Goal: Transaction & Acquisition: Purchase product/service

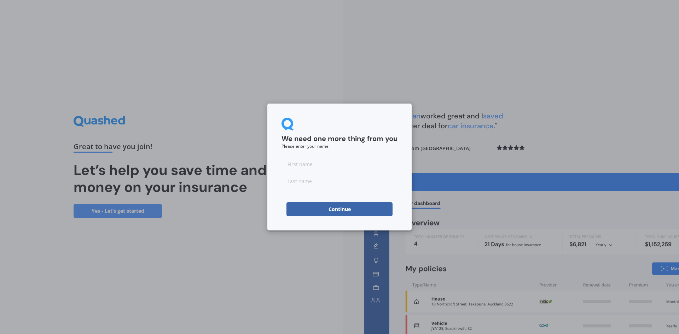
click at [345, 162] on input at bounding box center [340, 164] width 116 height 14
type input "[PERSON_NAME]"
click at [333, 182] on input at bounding box center [340, 181] width 116 height 14
type input "[PERSON_NAME]"
click at [336, 207] on button "Continue" at bounding box center [339, 209] width 106 height 14
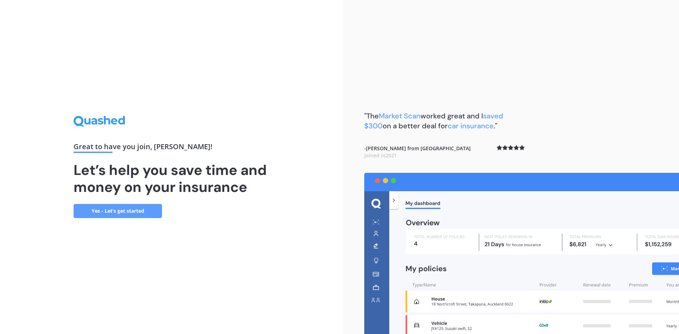
click at [116, 211] on link "Yes - Let’s get started" at bounding box center [118, 211] width 88 height 14
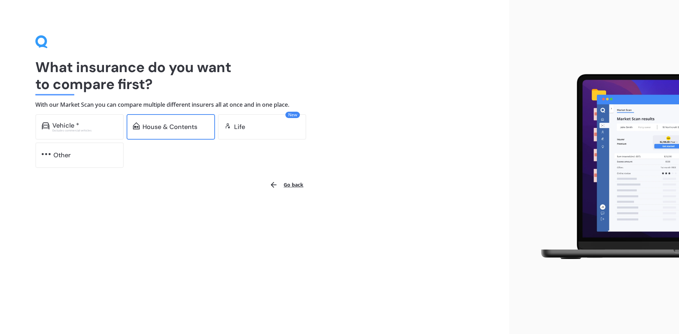
click at [175, 124] on div "House & Contents" at bounding box center [170, 126] width 55 height 7
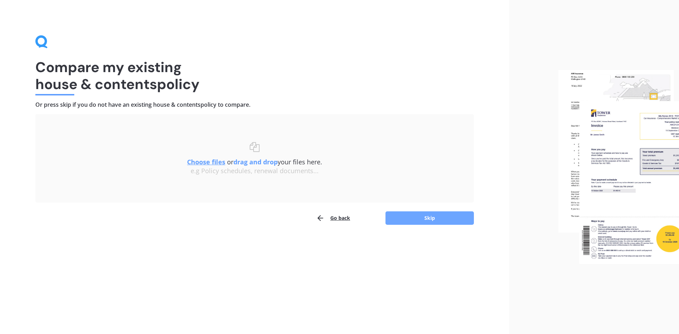
click at [412, 217] on button "Skip" at bounding box center [430, 218] width 88 height 13
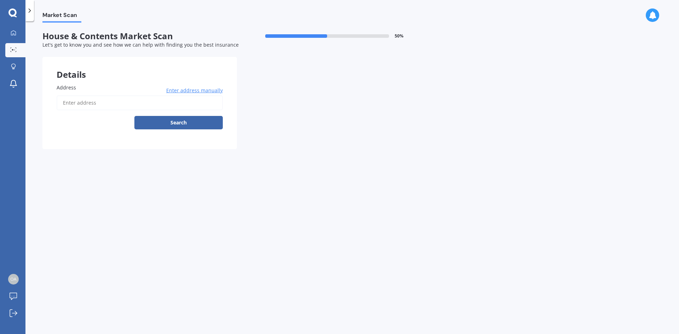
click at [105, 102] on input "Address" at bounding box center [140, 102] width 166 height 15
type input "[STREET_ADDRESS][PERSON_NAME]"
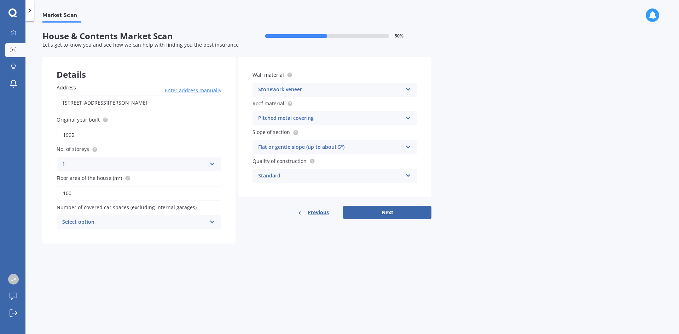
click at [197, 225] on div "Select option" at bounding box center [134, 222] width 144 height 8
click at [191, 265] on div "2" at bounding box center [139, 261] width 164 height 13
click at [349, 119] on div "Pitched metal covering" at bounding box center [330, 118] width 144 height 8
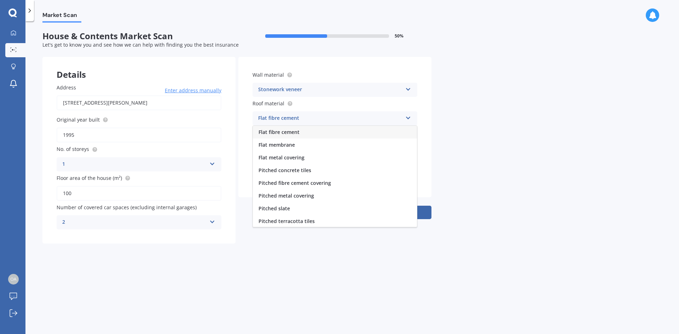
click at [93, 138] on input "1995" at bounding box center [139, 135] width 165 height 15
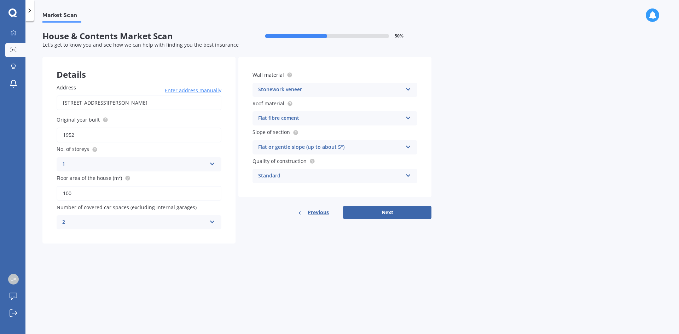
type input "1952"
click at [274, 283] on div "Market Scan House & Contents Market Scan 50 % Let's get to know you and see how…" at bounding box center [352, 179] width 654 height 313
drag, startPoint x: 261, startPoint y: 262, endPoint x: 197, endPoint y: 55, distance: 216.6
click at [261, 261] on div "Market Scan House & Contents Market Scan 50 % Let's get to know you and see how…" at bounding box center [352, 179] width 654 height 313
click at [99, 199] on input "100" at bounding box center [139, 193] width 165 height 15
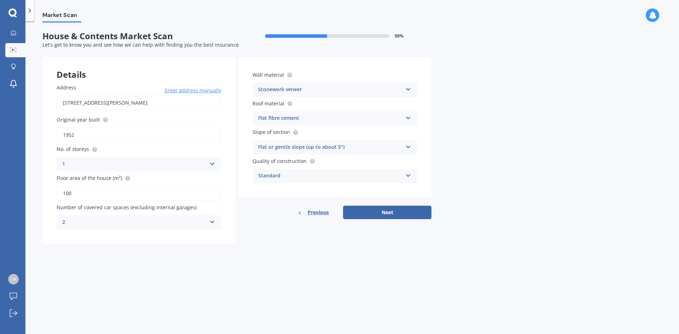
drag, startPoint x: 94, startPoint y: 196, endPoint x: 55, endPoint y: 194, distance: 38.9
click at [55, 194] on div "Address [STREET_ADDRESS][PERSON_NAME] Enter address manually Search Original ye…" at bounding box center [138, 157] width 193 height 174
type input "8"
drag, startPoint x: 74, startPoint y: 194, endPoint x: 55, endPoint y: 196, distance: 19.2
click at [55, 196] on div "Address [STREET_ADDRESS][PERSON_NAME] Enter address manually Search Original ye…" at bounding box center [138, 157] width 193 height 174
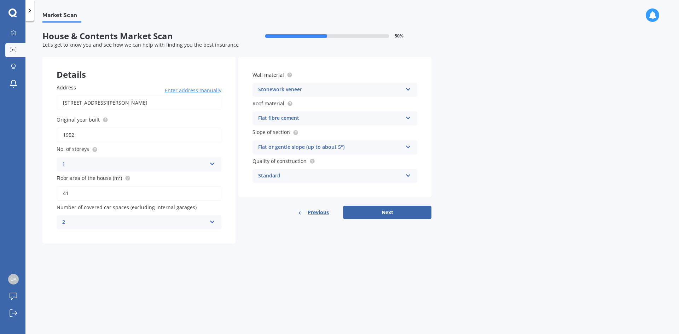
type input "4"
click at [328, 121] on div "Flat fibre cement" at bounding box center [330, 118] width 144 height 8
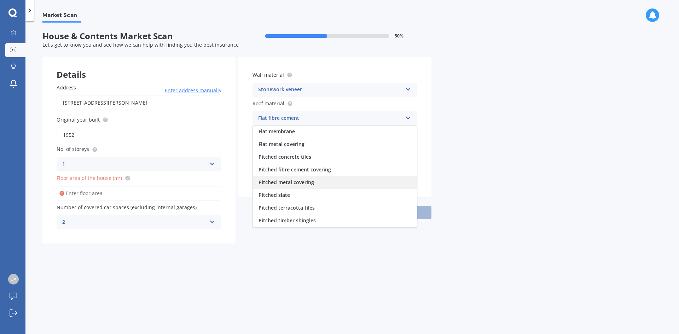
scroll to position [26, 0]
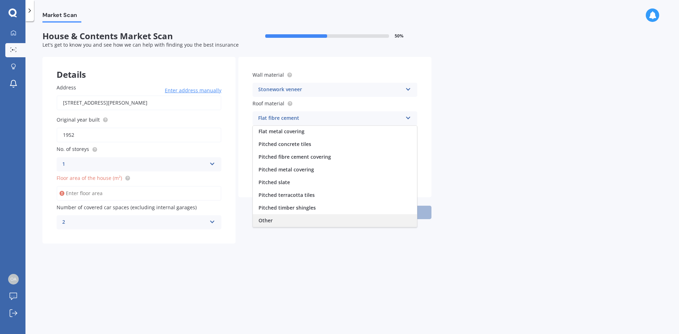
click at [317, 221] on div "Other" at bounding box center [335, 220] width 164 height 13
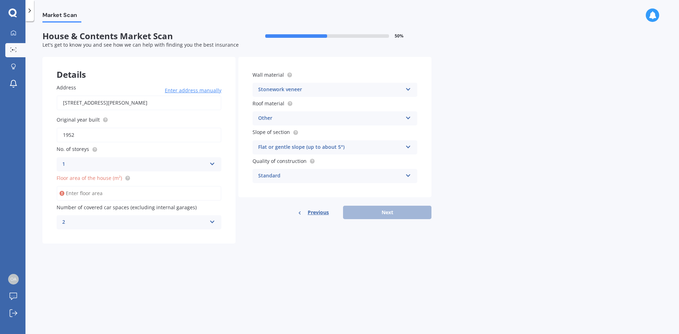
click at [316, 174] on div "Standard" at bounding box center [330, 176] width 144 height 8
click at [315, 92] on div "Stonework veneer" at bounding box center [330, 90] width 144 height 8
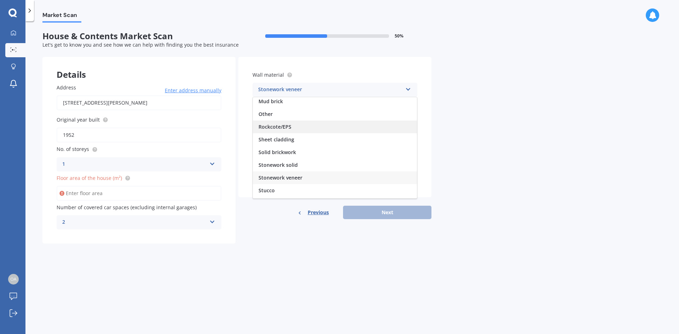
scroll to position [64, 0]
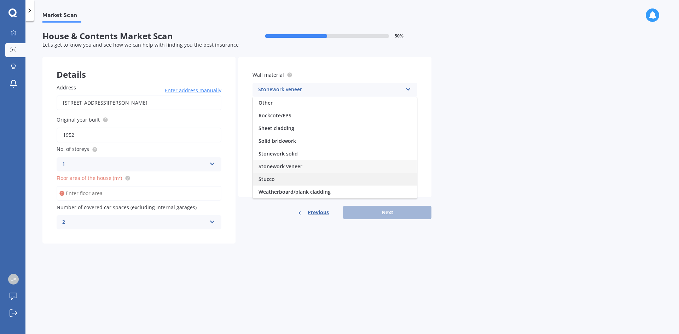
click at [307, 182] on div "Stucco" at bounding box center [335, 179] width 164 height 13
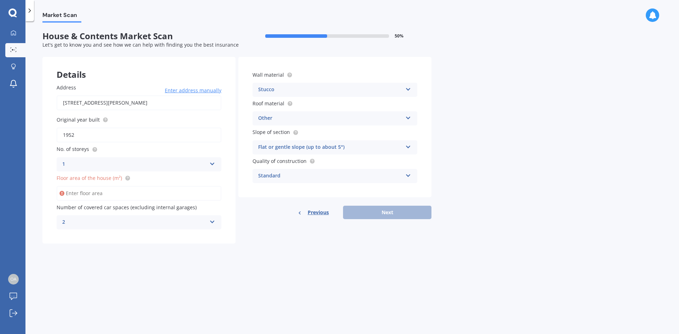
click at [154, 166] on div "1" at bounding box center [134, 164] width 144 height 8
click at [315, 85] on div "Stucco Artificial weatherboard/plank cladding Blockwork Brick veneer Double bri…" at bounding box center [335, 90] width 165 height 14
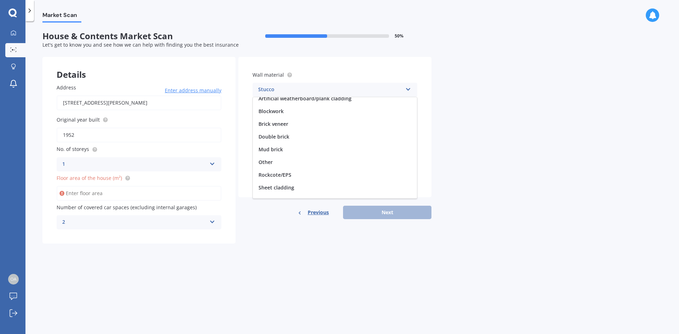
scroll to position [0, 0]
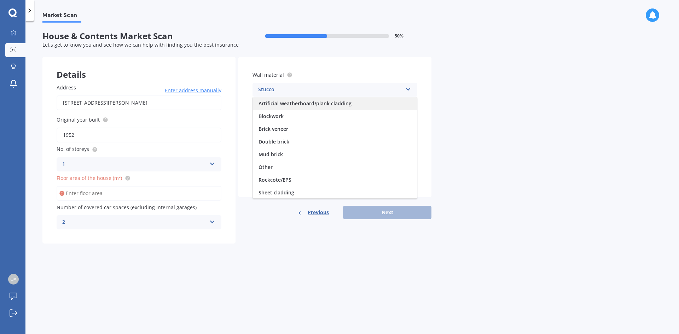
click at [340, 104] on span "Artificial weatherboard/plank cladding" at bounding box center [305, 103] width 93 height 7
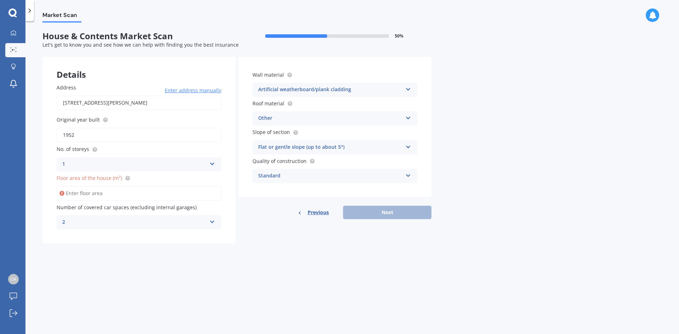
click at [305, 114] on div "Other" at bounding box center [330, 118] width 144 height 8
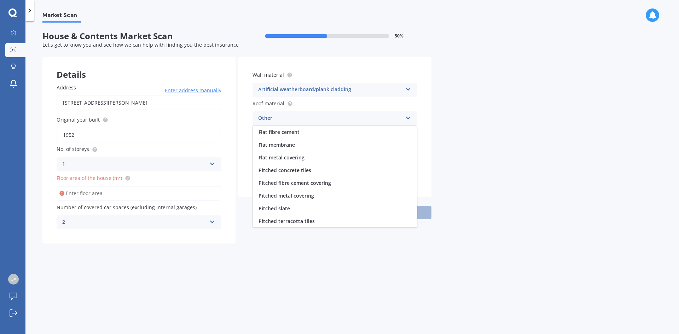
click at [326, 122] on div "Other" at bounding box center [330, 118] width 144 height 8
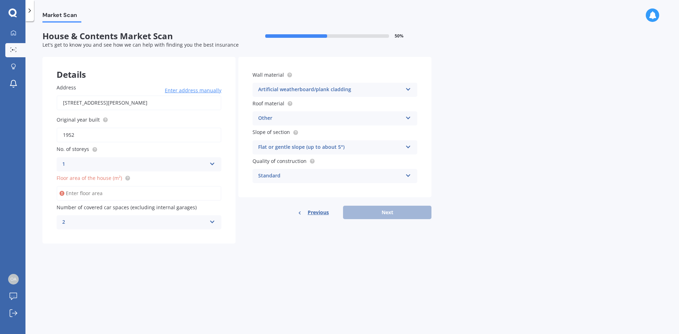
click at [145, 164] on div "1" at bounding box center [134, 164] width 144 height 8
click at [137, 192] on input "Floor area of the house (m²)" at bounding box center [139, 193] width 165 height 15
click at [126, 180] on circle at bounding box center [127, 178] width 5 height 5
click at [88, 163] on div "1" at bounding box center [134, 164] width 144 height 8
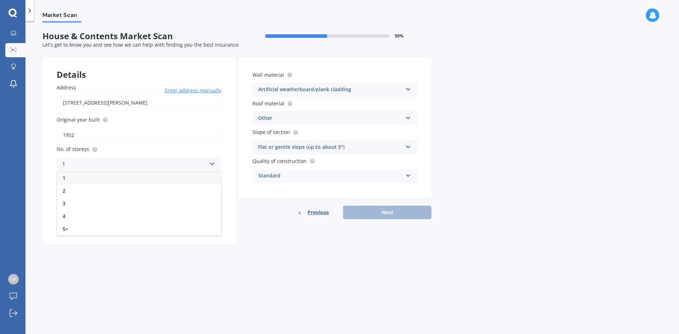
click at [95, 154] on div "No. of storeys 1 1 2 3 4 5+" at bounding box center [139, 158] width 165 height 26
click at [81, 196] on input "Floor area of the house (m²)" at bounding box center [139, 193] width 165 height 15
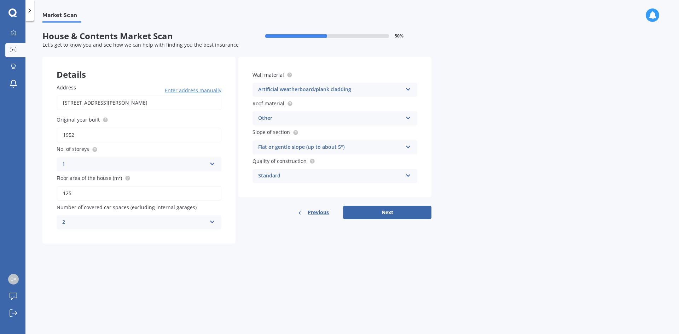
type input "125"
click at [207, 328] on div "Market Scan House & Contents Market Scan 50 % Let's get to know you and see how…" at bounding box center [352, 179] width 654 height 313
click at [396, 216] on button "Next" at bounding box center [387, 212] width 88 height 13
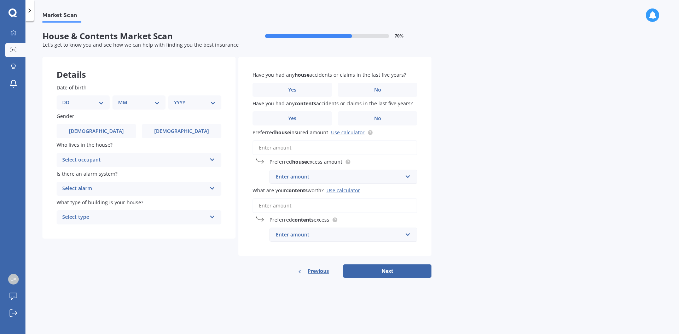
click at [87, 104] on select "DD 01 02 03 04 05 06 07 08 09 10 11 12 13 14 15 16 17 18 19 20 21 22 23 24 25 2…" at bounding box center [83, 103] width 42 height 8
select select "17"
click at [68, 99] on select "DD 01 02 03 04 05 06 07 08 09 10 11 12 13 14 15 16 17 18 19 20 21 22 23 24 25 2…" at bounding box center [83, 103] width 42 height 8
click at [147, 105] on select "MM 01 02 03 04 05 06 07 08 09 10 11 12" at bounding box center [140, 103] width 39 height 8
select select "07"
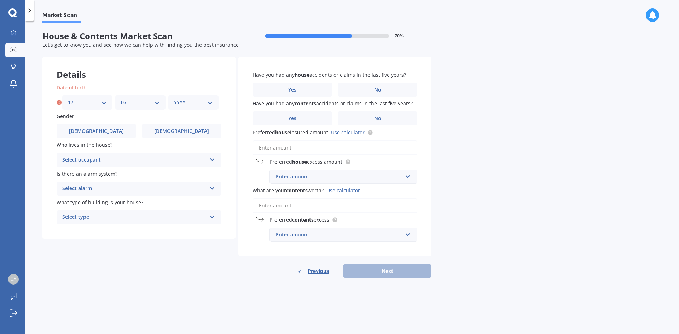
click at [121, 99] on select "MM 01 02 03 04 05 06 07 08 09 10 11 12" at bounding box center [140, 103] width 39 height 8
click at [195, 99] on select "YYYY 2009 2008 2007 2006 2005 2004 2003 2002 2001 2000 1999 1998 1997 1996 1995…" at bounding box center [193, 103] width 39 height 8
select select "1998"
click at [174, 99] on select "YYYY 2009 2008 2007 2006 2005 2004 2003 2002 2001 2000 1999 1998 1997 1996 1995…" at bounding box center [193, 103] width 39 height 8
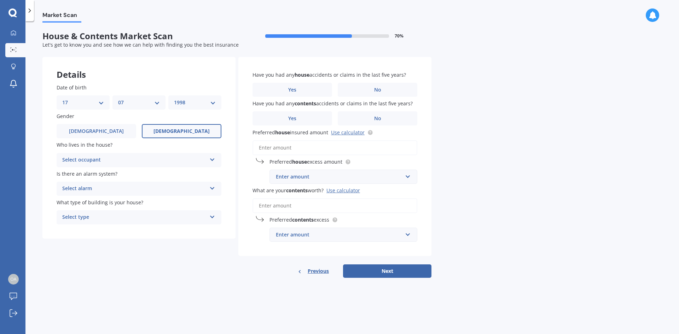
click at [149, 132] on label "[DEMOGRAPHIC_DATA]" at bounding box center [182, 131] width 80 height 14
click at [0, 0] on input "[DEMOGRAPHIC_DATA]" at bounding box center [0, 0] width 0 height 0
click at [130, 160] on div "Select occupant" at bounding box center [134, 160] width 144 height 8
click at [130, 173] on div "Owner" at bounding box center [139, 174] width 164 height 13
click at [133, 189] on div "Select alarm" at bounding box center [134, 189] width 144 height 8
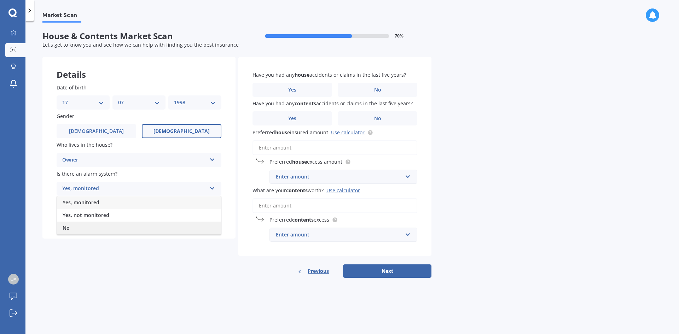
click at [121, 228] on div "No" at bounding box center [139, 228] width 164 height 13
click at [117, 219] on div "Select type" at bounding box center [134, 217] width 144 height 8
click at [121, 232] on div "Freestanding" at bounding box center [139, 231] width 164 height 13
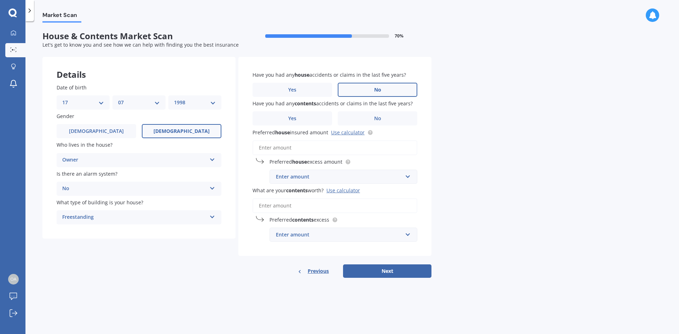
click at [373, 91] on label "No" at bounding box center [378, 90] width 80 height 14
click at [0, 0] on input "No" at bounding box center [0, 0] width 0 height 0
click at [387, 116] on label "No" at bounding box center [378, 118] width 80 height 14
click at [0, 0] on input "No" at bounding box center [0, 0] width 0 height 0
click at [307, 120] on label "Yes" at bounding box center [293, 118] width 80 height 14
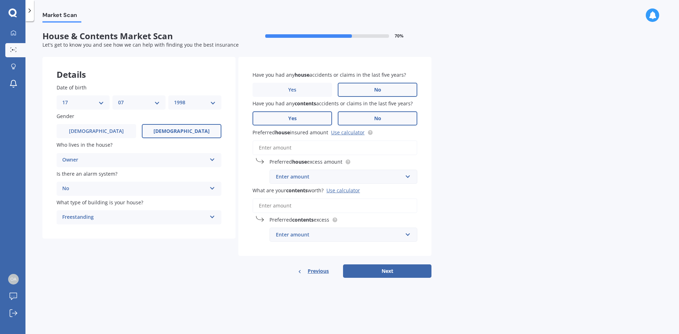
click at [0, 0] on input "Yes" at bounding box center [0, 0] width 0 height 0
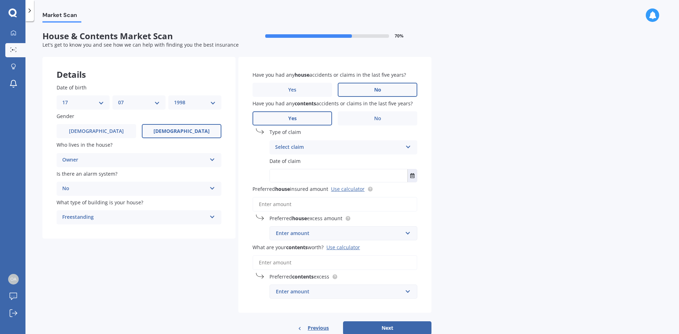
click at [311, 145] on div "Select claim" at bounding box center [338, 147] width 127 height 8
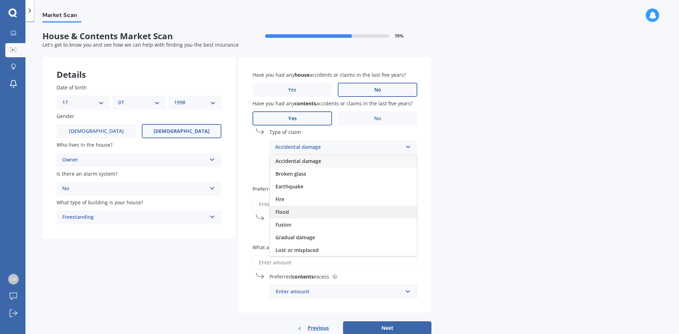
click at [319, 211] on div "Flood" at bounding box center [343, 212] width 147 height 13
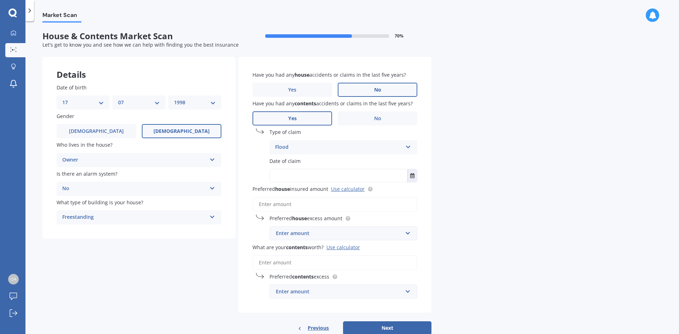
click at [309, 152] on div "Flood Accidental damage Broken glass Earthquake Fire Flood Fusion Gradual damag…" at bounding box center [344, 147] width 148 height 14
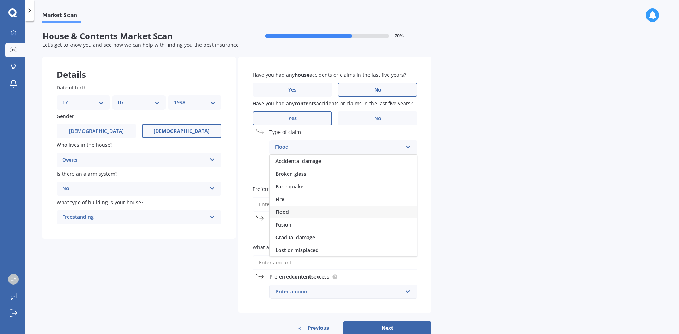
click at [323, 152] on div "Flood Accidental damage Broken glass Earthquake Fire Flood Fusion Gradual damag…" at bounding box center [344, 147] width 148 height 14
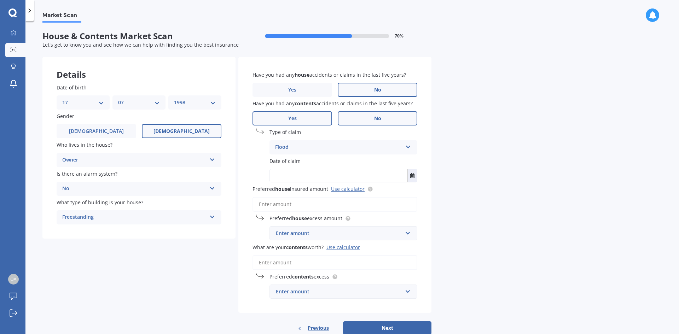
click at [343, 119] on label "No" at bounding box center [378, 118] width 80 height 14
click at [0, 0] on input "No" at bounding box center [0, 0] width 0 height 0
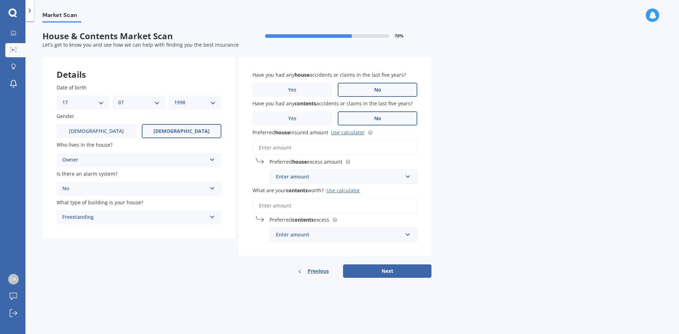
click at [303, 150] on input "Preferred house insured amount Use calculator" at bounding box center [335, 147] width 165 height 15
click at [346, 133] on link "Use calculator" at bounding box center [348, 132] width 34 height 7
click at [13, 34] on icon at bounding box center [13, 32] width 5 height 5
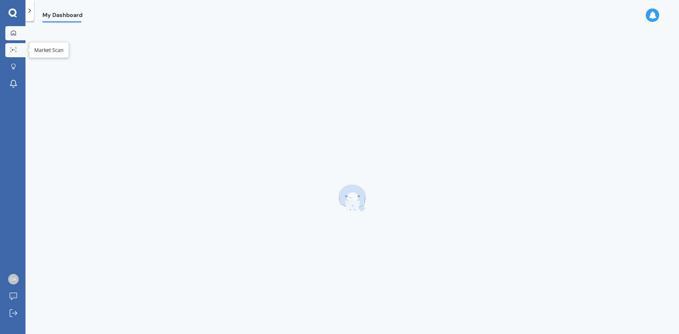
click at [15, 47] on link "Market Scan" at bounding box center [15, 50] width 20 height 14
click at [31, 11] on icon at bounding box center [29, 10] width 7 height 7
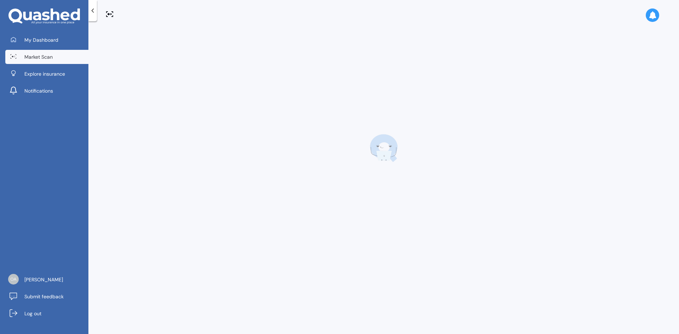
click at [179, 54] on div at bounding box center [383, 148] width 557 height 234
click at [64, 58] on link "Market Scan" at bounding box center [46, 57] width 83 height 14
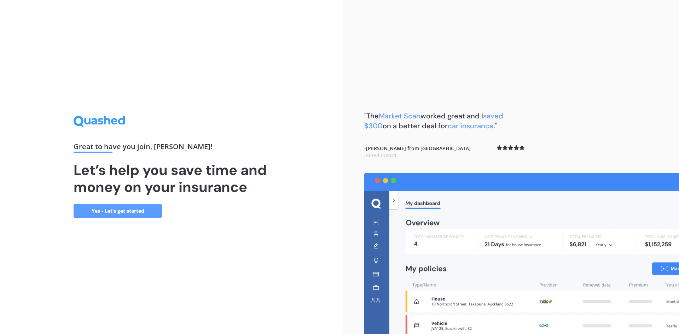
click at [134, 212] on link "Yes - Let’s get started" at bounding box center [118, 211] width 88 height 14
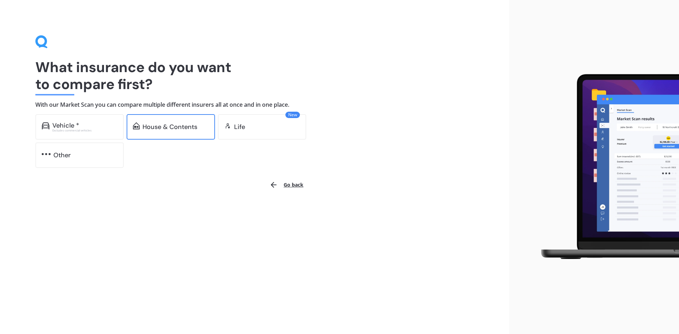
click at [178, 124] on div "House & Contents" at bounding box center [170, 126] width 55 height 7
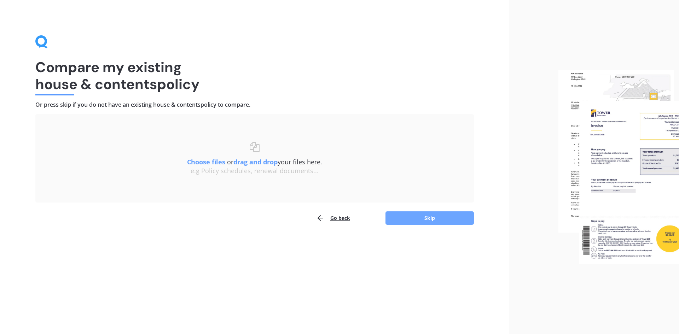
click at [415, 219] on button "Skip" at bounding box center [430, 218] width 88 height 13
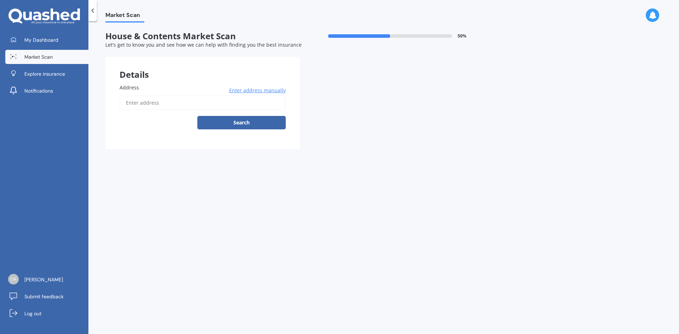
click at [178, 100] on input "Address" at bounding box center [203, 102] width 166 height 15
type input "[STREET_ADDRESS][PERSON_NAME]"
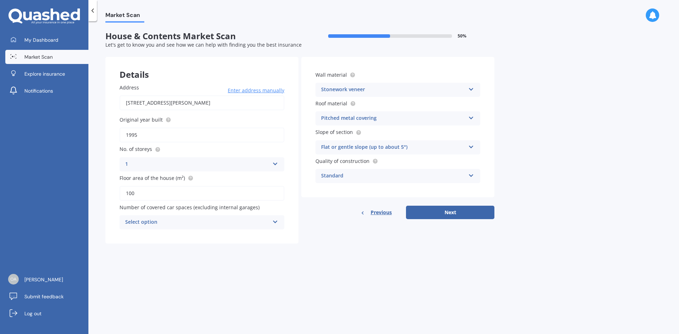
click at [174, 135] on input "1995" at bounding box center [202, 135] width 165 height 15
type input "1952"
click at [159, 196] on input "100" at bounding box center [202, 193] width 165 height 15
click at [179, 268] on div "Market Scan House & Contents Market Scan 50 % Let's get to know you and see how…" at bounding box center [383, 179] width 591 height 313
click at [209, 221] on div "Select option" at bounding box center [197, 222] width 144 height 8
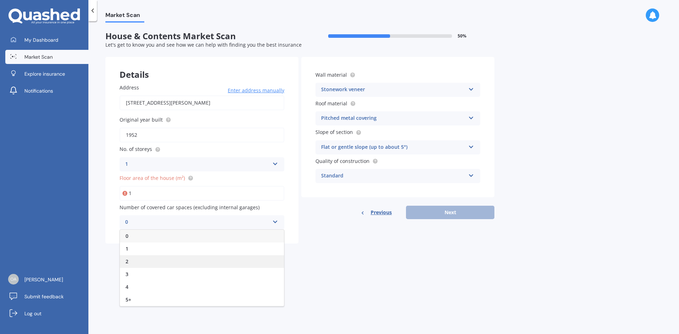
click at [183, 264] on div "2" at bounding box center [202, 261] width 164 height 13
click at [226, 197] on input "1" at bounding box center [202, 193] width 165 height 15
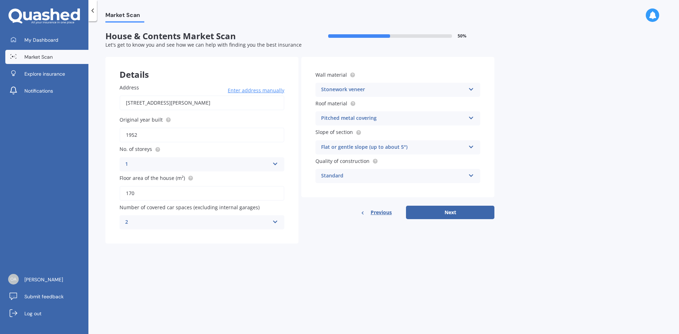
click at [268, 252] on div "Market Scan House & Contents Market Scan 50 % Let's get to know you and see how…" at bounding box center [383, 179] width 591 height 313
click at [146, 195] on input "170" at bounding box center [202, 193] width 165 height 15
type input "1"
type input "2"
type input "131"
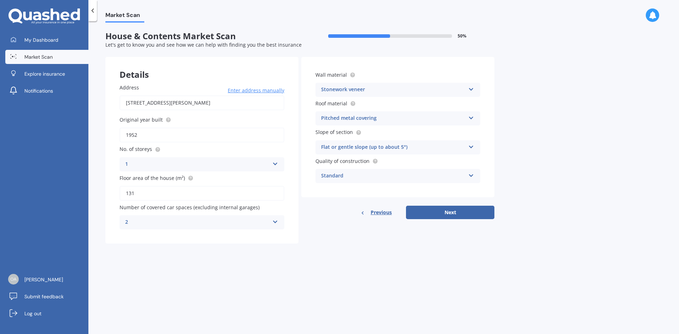
click at [207, 253] on div "Market Scan House & Contents Market Scan 50 % Let's get to know you and see how…" at bounding box center [383, 179] width 591 height 313
click at [428, 88] on div "Stonework veneer" at bounding box center [393, 90] width 144 height 8
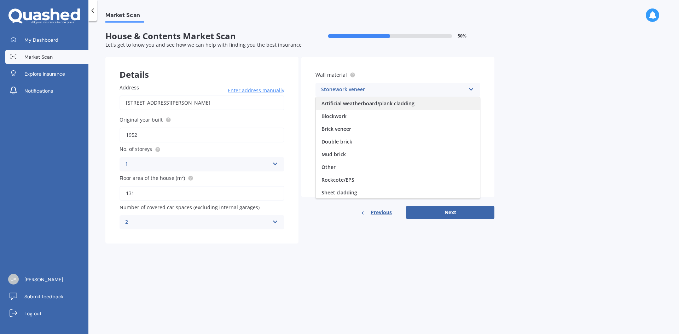
click at [427, 101] on div "Artificial weatherboard/plank cladding" at bounding box center [398, 103] width 164 height 13
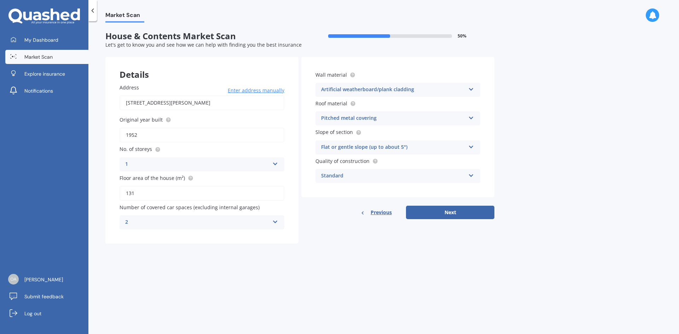
click at [398, 116] on div "Pitched metal covering" at bounding box center [393, 118] width 144 height 8
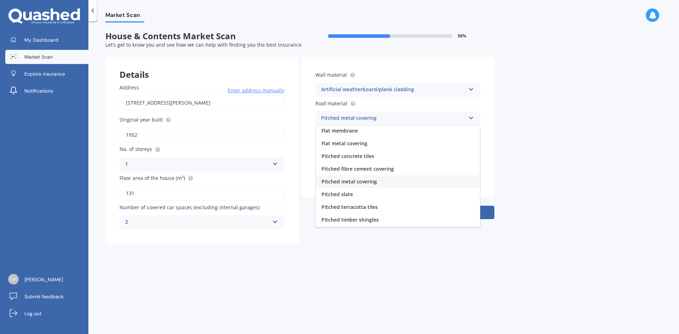
scroll to position [26, 0]
click at [391, 219] on div "Other" at bounding box center [398, 220] width 164 height 13
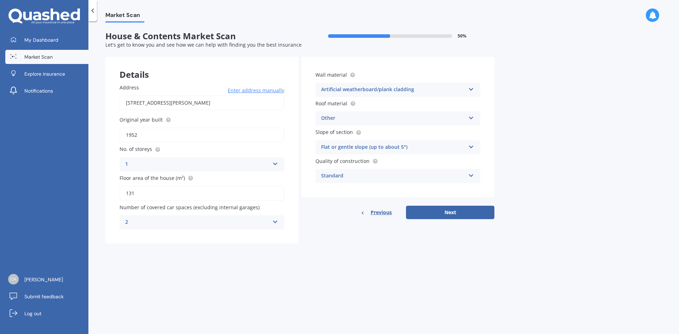
click at [386, 148] on div "Flat or gentle slope (up to about 5°)" at bounding box center [393, 147] width 144 height 8
click at [386, 173] on div "Standard" at bounding box center [393, 176] width 144 height 8
click at [385, 177] on div "Standard" at bounding box center [393, 176] width 144 height 8
click at [459, 211] on button "Next" at bounding box center [450, 212] width 88 height 13
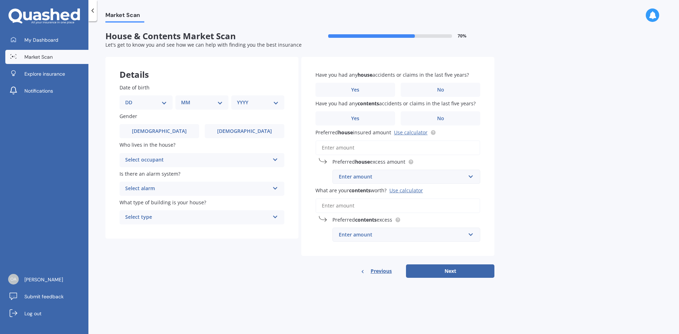
click at [154, 100] on select "DD 01 02 03 04 05 06 07 08 09 10 11 12 13 14 15 16 17 18 19 20 21 22 23 24 25 2…" at bounding box center [146, 103] width 42 height 8
select select "17"
click at [131, 99] on select "DD 01 02 03 04 05 06 07 08 09 10 11 12 13 14 15 16 17 18 19 20 21 22 23 24 25 2…" at bounding box center [146, 103] width 42 height 8
click at [207, 104] on select "MM 01 02 03 04 05 06 07 08 09 10 11 12" at bounding box center [203, 103] width 39 height 8
select select "07"
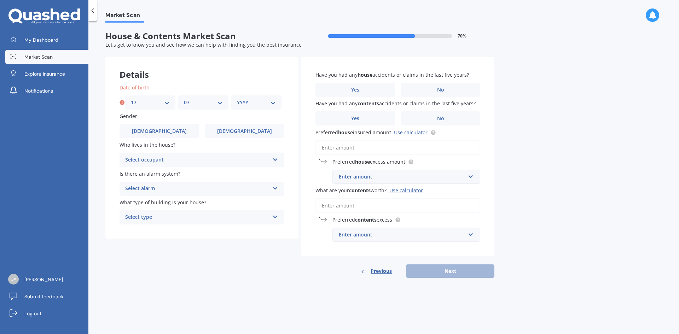
click at [184, 99] on select "MM 01 02 03 04 05 06 07 08 09 10 11 12" at bounding box center [203, 103] width 39 height 8
click at [261, 101] on select "YYYY 2009 2008 2007 2006 2005 2004 2003 2002 2001 2000 1999 1998 1997 1996 1995…" at bounding box center [256, 103] width 39 height 8
select select "1998"
click at [237, 99] on select "YYYY 2009 2008 2007 2006 2005 2004 2003 2002 2001 2000 1999 1998 1997 1996 1995…" at bounding box center [256, 103] width 39 height 8
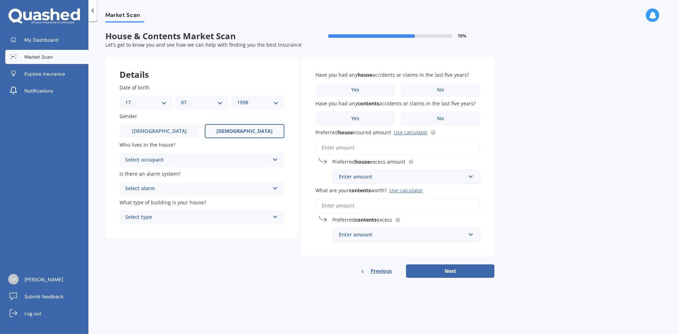
click at [225, 131] on label "[DEMOGRAPHIC_DATA]" at bounding box center [245, 131] width 80 height 14
click at [0, 0] on input "[DEMOGRAPHIC_DATA]" at bounding box center [0, 0] width 0 height 0
click at [206, 162] on div "Select occupant" at bounding box center [197, 160] width 144 height 8
click at [205, 173] on div "Owner" at bounding box center [202, 174] width 164 height 13
drag, startPoint x: 199, startPoint y: 190, endPoint x: 194, endPoint y: 199, distance: 10.4
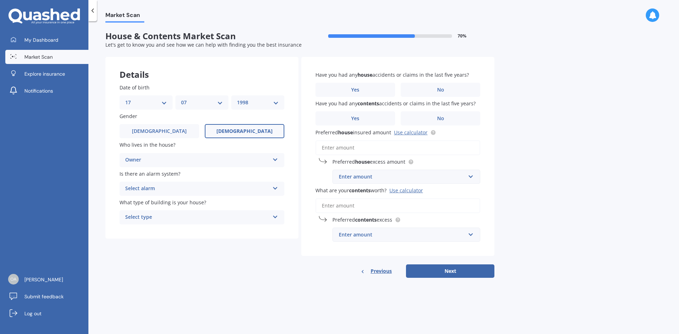
click at [199, 190] on div "Select alarm" at bounding box center [197, 189] width 144 height 8
click at [183, 226] on div "No" at bounding box center [202, 228] width 164 height 13
click at [186, 218] on div "Select type" at bounding box center [197, 217] width 144 height 8
click at [185, 230] on div "Freestanding" at bounding box center [202, 231] width 164 height 13
click at [422, 92] on label "No" at bounding box center [441, 90] width 80 height 14
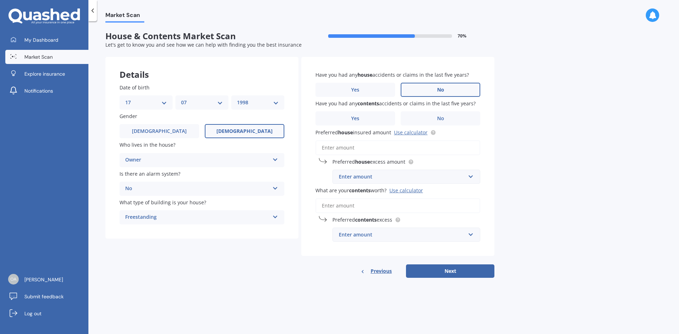
click at [0, 0] on input "No" at bounding box center [0, 0] width 0 height 0
click at [441, 113] on label "No" at bounding box center [441, 118] width 80 height 14
click at [0, 0] on input "No" at bounding box center [0, 0] width 0 height 0
click at [379, 147] on input "Preferred house insured amount Use calculator" at bounding box center [398, 147] width 165 height 15
click at [419, 132] on link "Use calculator" at bounding box center [411, 132] width 34 height 7
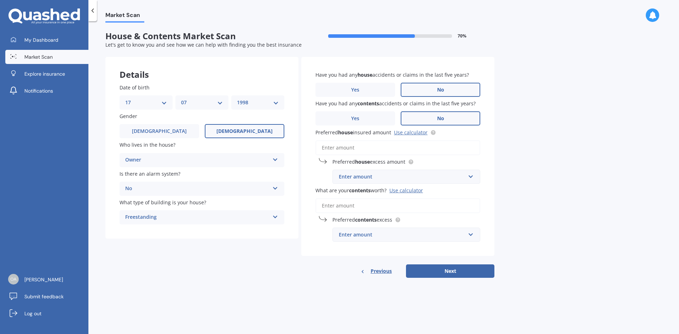
click at [357, 149] on input "Preferred house insured amount Use calculator" at bounding box center [398, 147] width 165 height 15
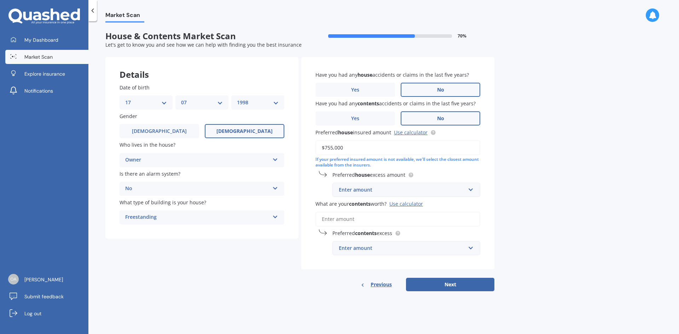
type input "$755,000"
click at [383, 192] on div "Enter amount" at bounding box center [402, 190] width 127 height 8
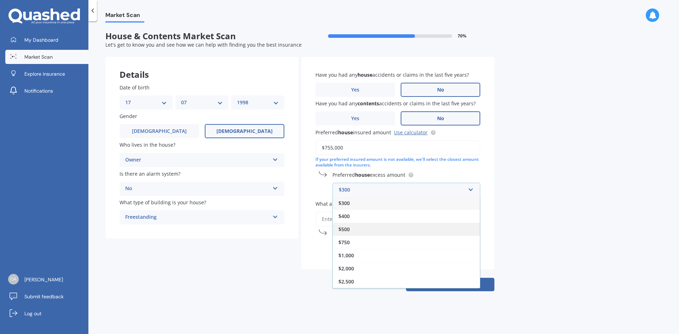
click at [383, 228] on div "$500" at bounding box center [406, 229] width 147 height 13
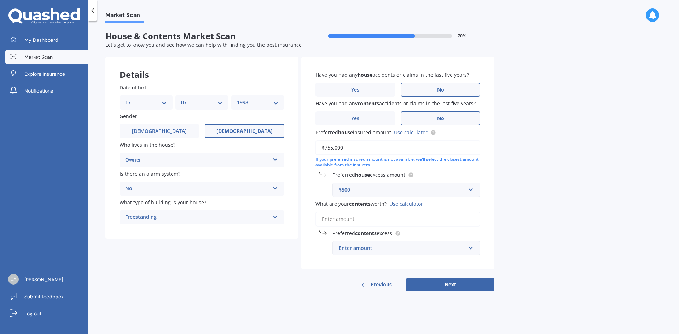
click at [411, 205] on div "Use calculator" at bounding box center [406, 204] width 34 height 7
click at [411, 212] on input "What are your contents worth? Use calculator" at bounding box center [398, 219] width 165 height 15
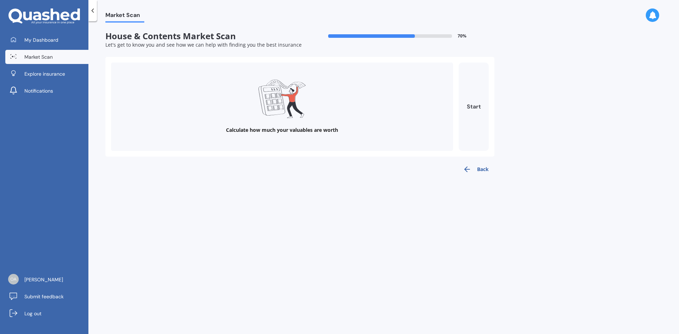
click at [474, 108] on button "Start" at bounding box center [474, 107] width 30 height 88
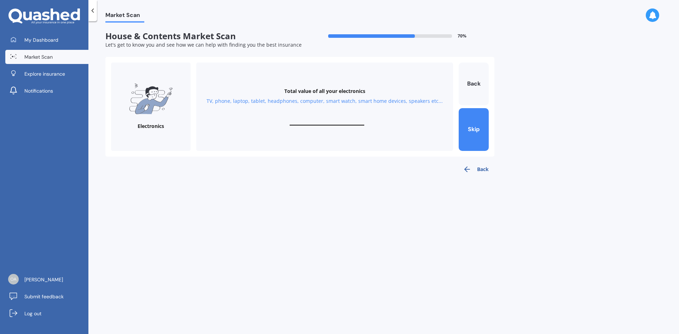
click at [314, 122] on input "text" at bounding box center [327, 122] width 75 height 7
type input "$6"
type input "$5"
type input "$5,468"
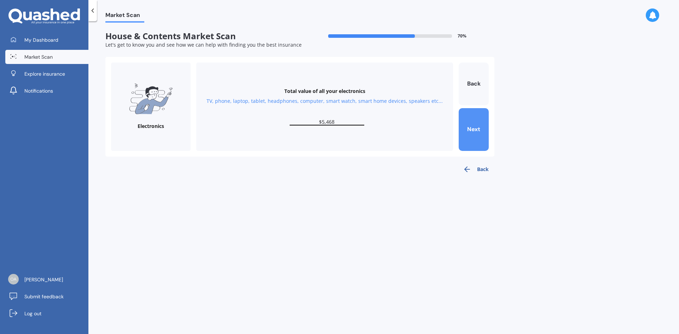
click at [476, 135] on button "Next" at bounding box center [474, 129] width 30 height 43
click at [325, 119] on input "text" at bounding box center [327, 122] width 75 height 7
type input "$4,500"
click at [468, 132] on button "Next" at bounding box center [474, 129] width 30 height 43
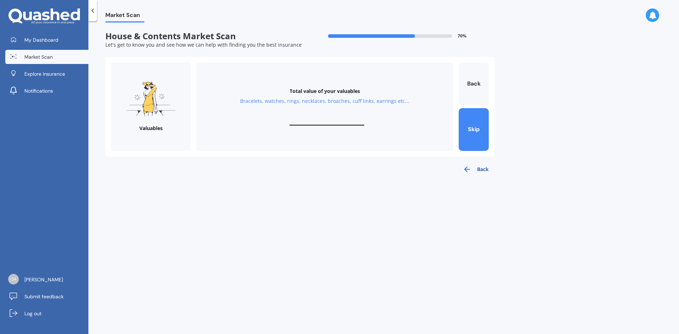
click at [321, 115] on div "Total value of your valuables Bracelets, watches, rings, necklaces, broaches, c…" at bounding box center [324, 107] width 257 height 88
click at [323, 122] on input "text" at bounding box center [327, 122] width 75 height 7
type input "$1,000"
click at [474, 134] on button "Next" at bounding box center [474, 129] width 30 height 43
click at [348, 121] on input "text" at bounding box center [327, 122] width 75 height 7
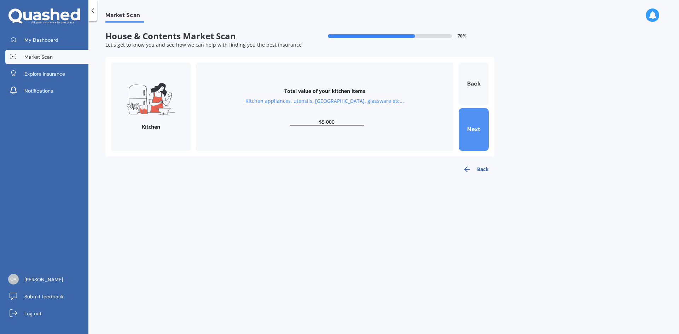
type input "$5,000"
click at [476, 138] on button "Next" at bounding box center [474, 129] width 30 height 43
click at [330, 117] on div "Total value of your furniture In your bedrooms, lounge, dining, bathroom, gamin…" at bounding box center [324, 107] width 257 height 88
click at [330, 120] on input "text" at bounding box center [327, 122] width 75 height 7
click at [342, 119] on input "text" at bounding box center [327, 122] width 75 height 7
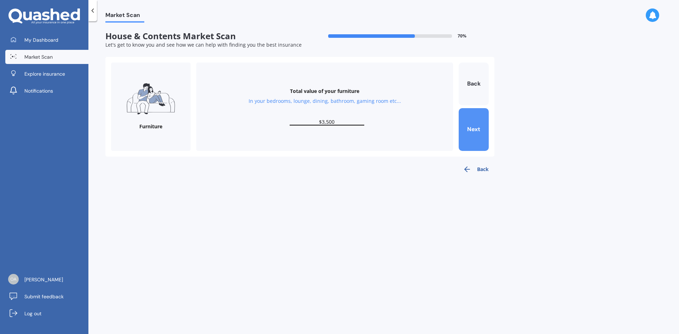
type input "$3,500"
click at [473, 127] on button "Next" at bounding box center [474, 129] width 30 height 43
click at [343, 119] on input "text" at bounding box center [327, 122] width 75 height 7
type input "$1"
type input "$2,500"
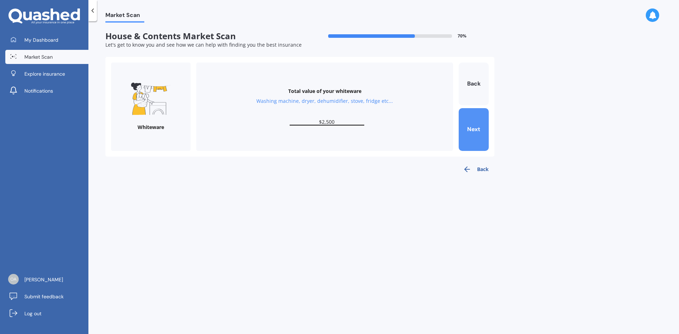
click at [469, 132] on button "Next" at bounding box center [474, 129] width 30 height 43
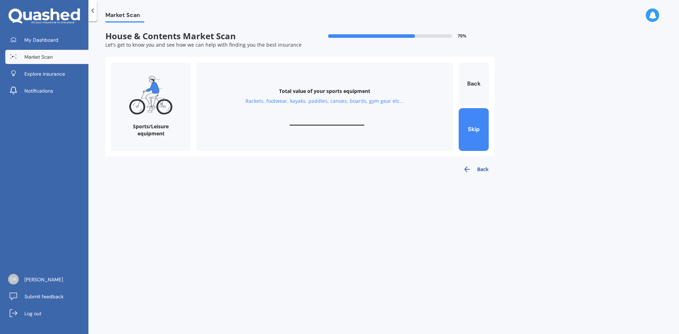
click at [325, 121] on input "text" at bounding box center [327, 122] width 75 height 7
type input "$600"
click at [484, 121] on button "Next" at bounding box center [474, 129] width 30 height 43
click at [318, 120] on input "text" at bounding box center [327, 122] width 75 height 7
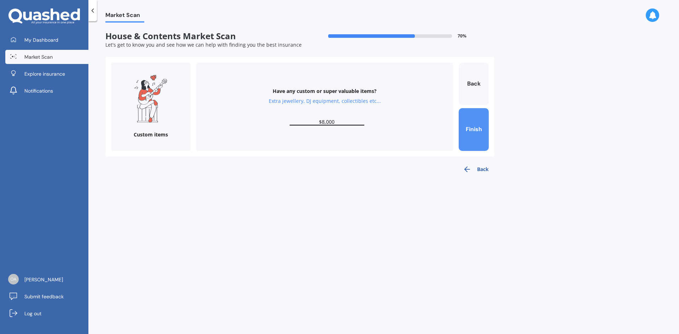
type input "$8,000"
click at [479, 138] on button "Finish" at bounding box center [474, 129] width 30 height 43
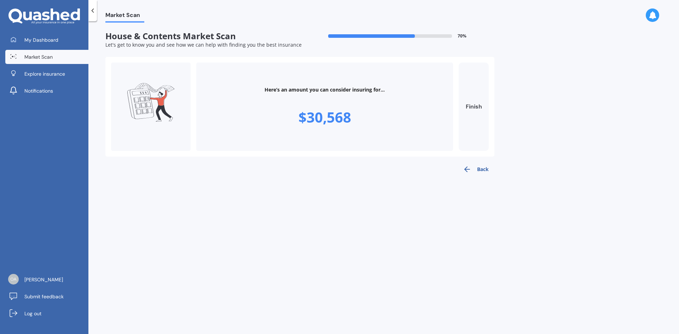
click at [470, 110] on button "Finish" at bounding box center [474, 107] width 30 height 88
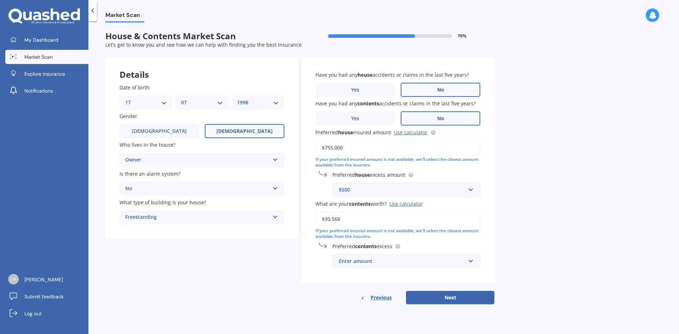
type input "$30,568"
click at [408, 261] on div "Enter amount" at bounding box center [402, 261] width 127 height 8
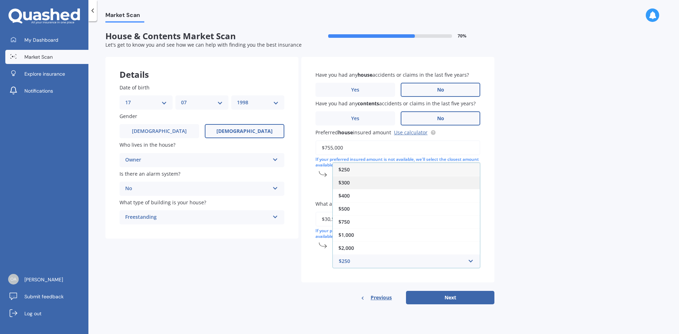
click at [362, 183] on div "$300" at bounding box center [406, 182] width 147 height 13
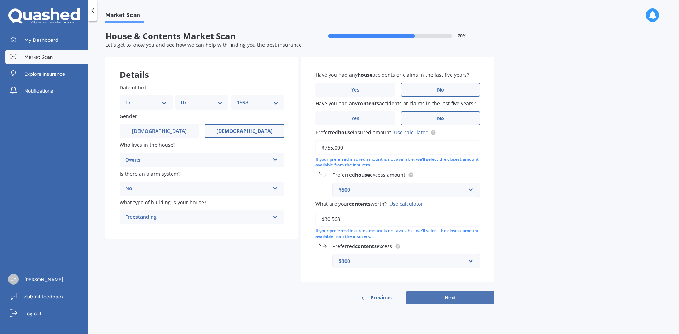
click at [453, 297] on button "Next" at bounding box center [450, 297] width 88 height 13
select select "17"
select select "07"
select select "1998"
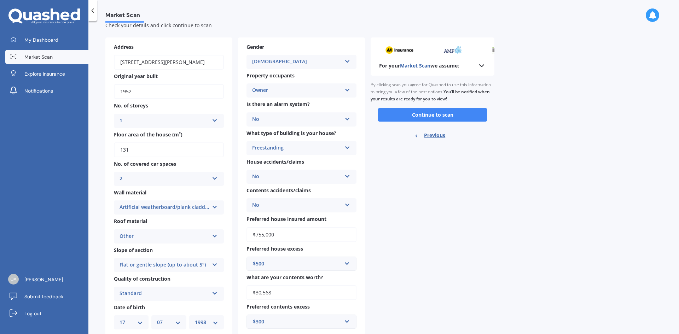
scroll to position [0, 0]
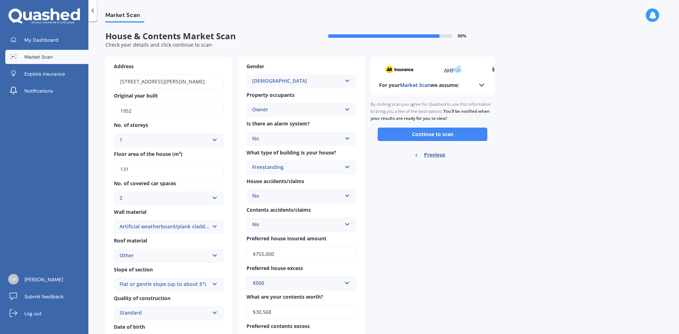
click at [486, 87] on div "For your Market Scan we assume:" at bounding box center [433, 76] width 124 height 38
click at [483, 87] on icon at bounding box center [481, 85] width 8 height 8
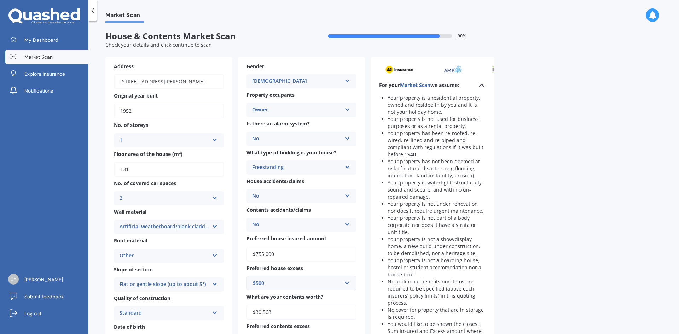
click at [483, 88] on icon at bounding box center [481, 85] width 8 height 8
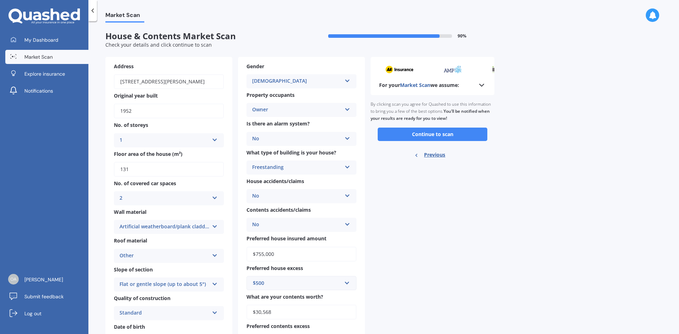
click at [484, 85] on polyline at bounding box center [482, 85] width 4 height 2
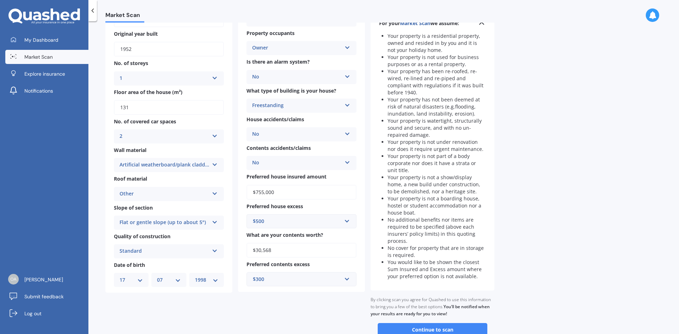
scroll to position [108, 0]
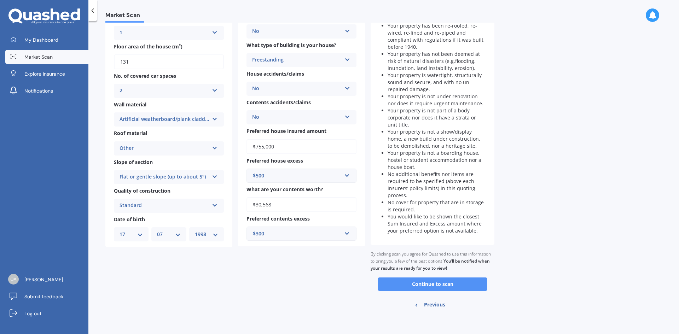
click at [464, 284] on button "Continue to scan" at bounding box center [433, 284] width 110 height 13
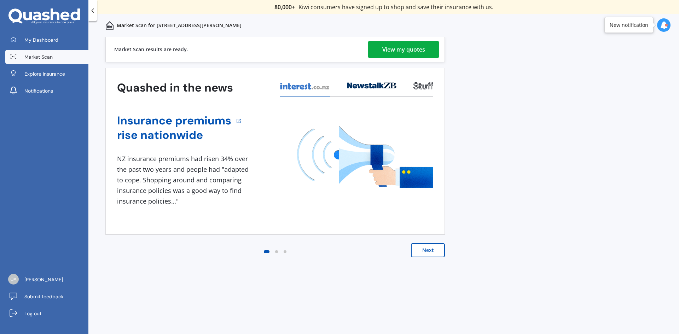
click at [414, 50] on div "View my quotes" at bounding box center [403, 49] width 43 height 17
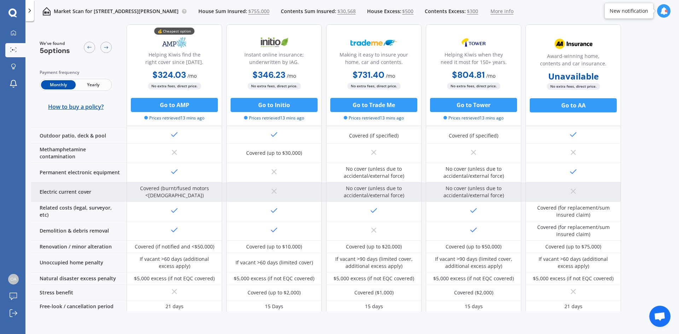
scroll to position [264, 0]
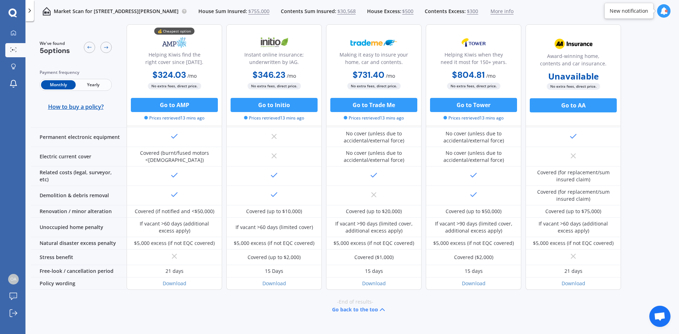
click at [662, 8] on icon at bounding box center [664, 11] width 8 height 8
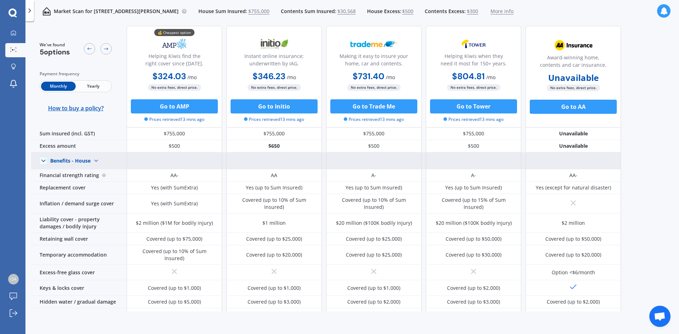
scroll to position [0, 0]
